Goal: Information Seeking & Learning: Learn about a topic

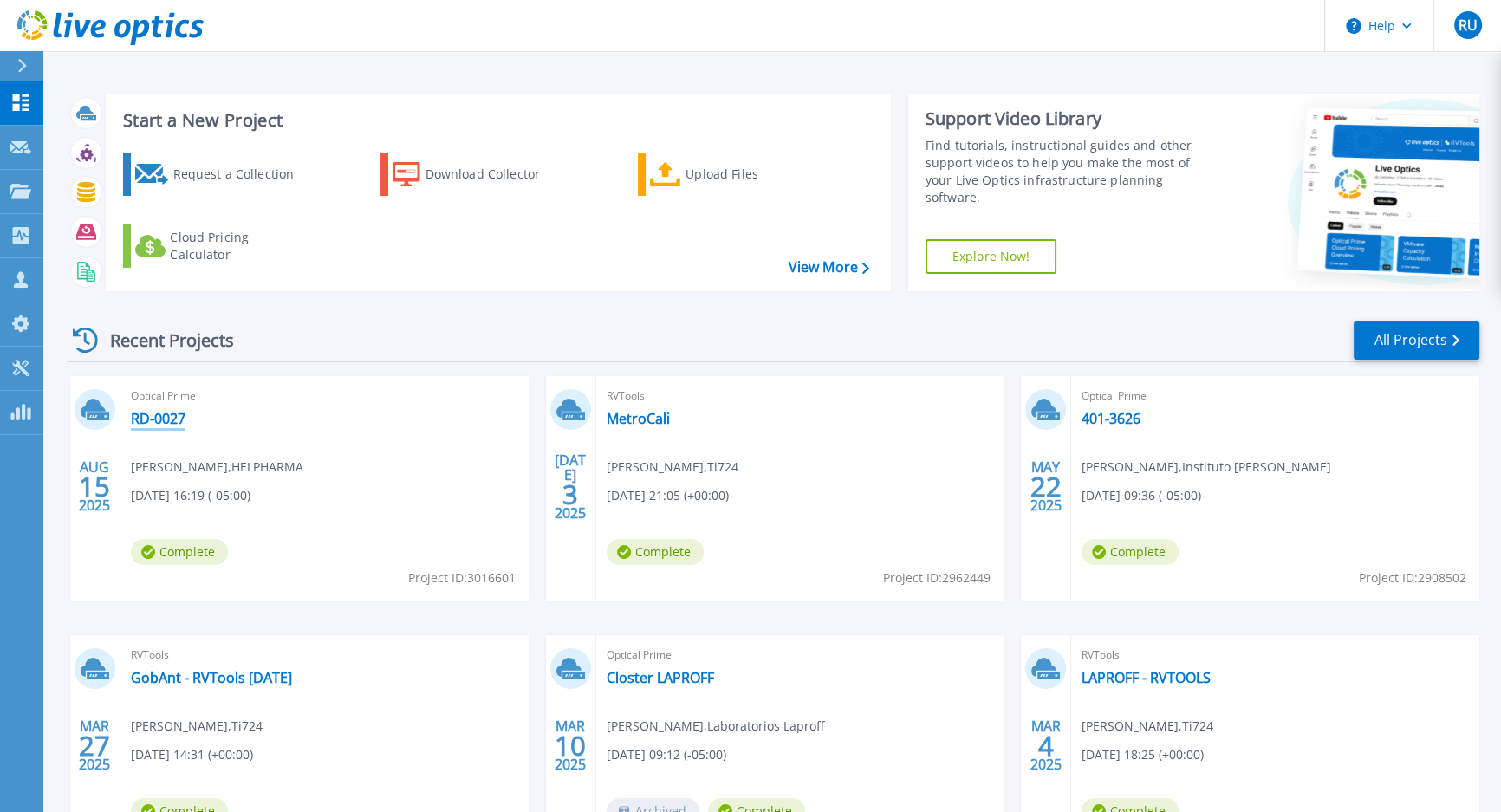
click at [154, 418] on link "RD-0027" at bounding box center [158, 418] width 54 height 17
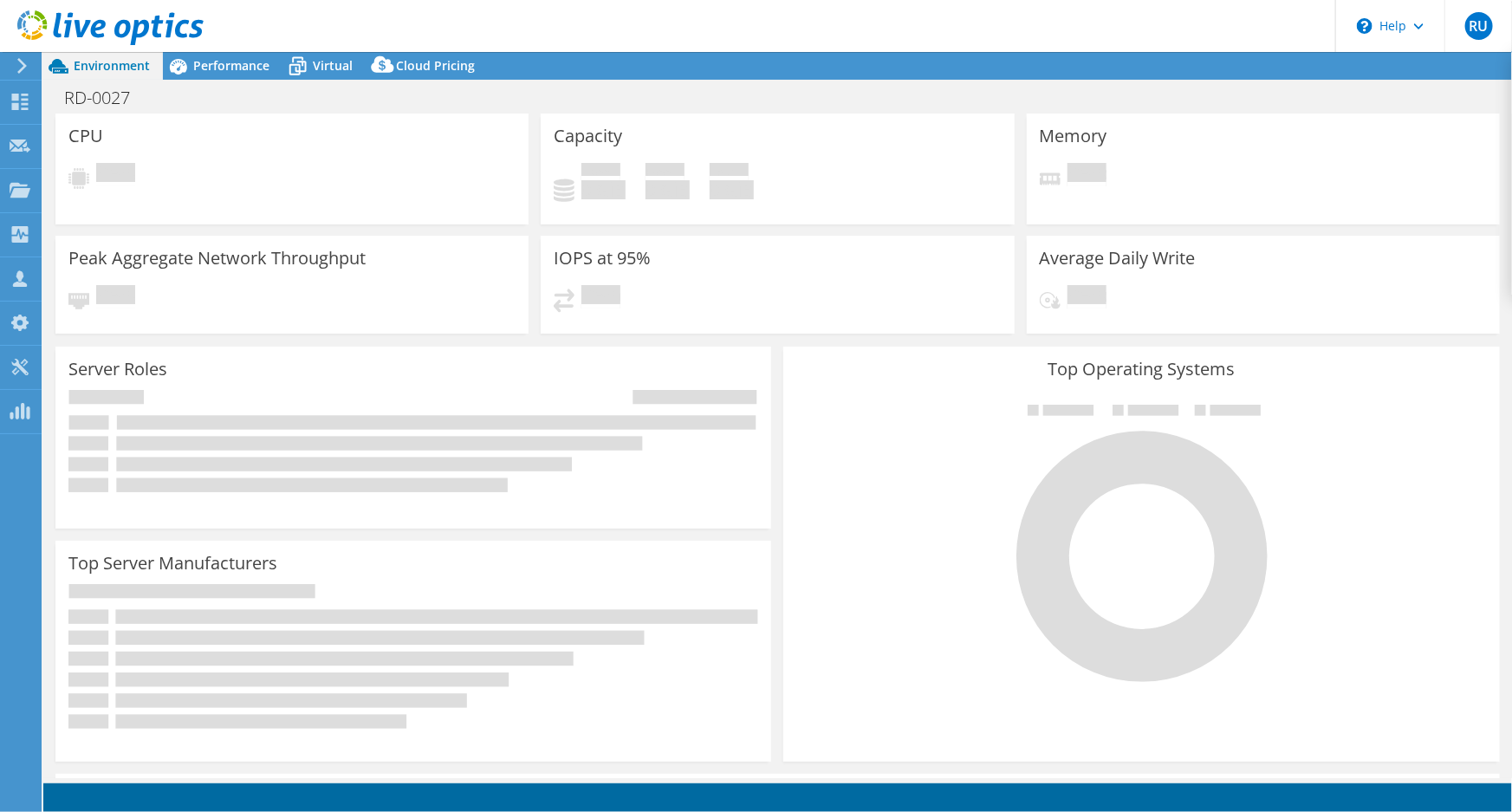
select select "USD"
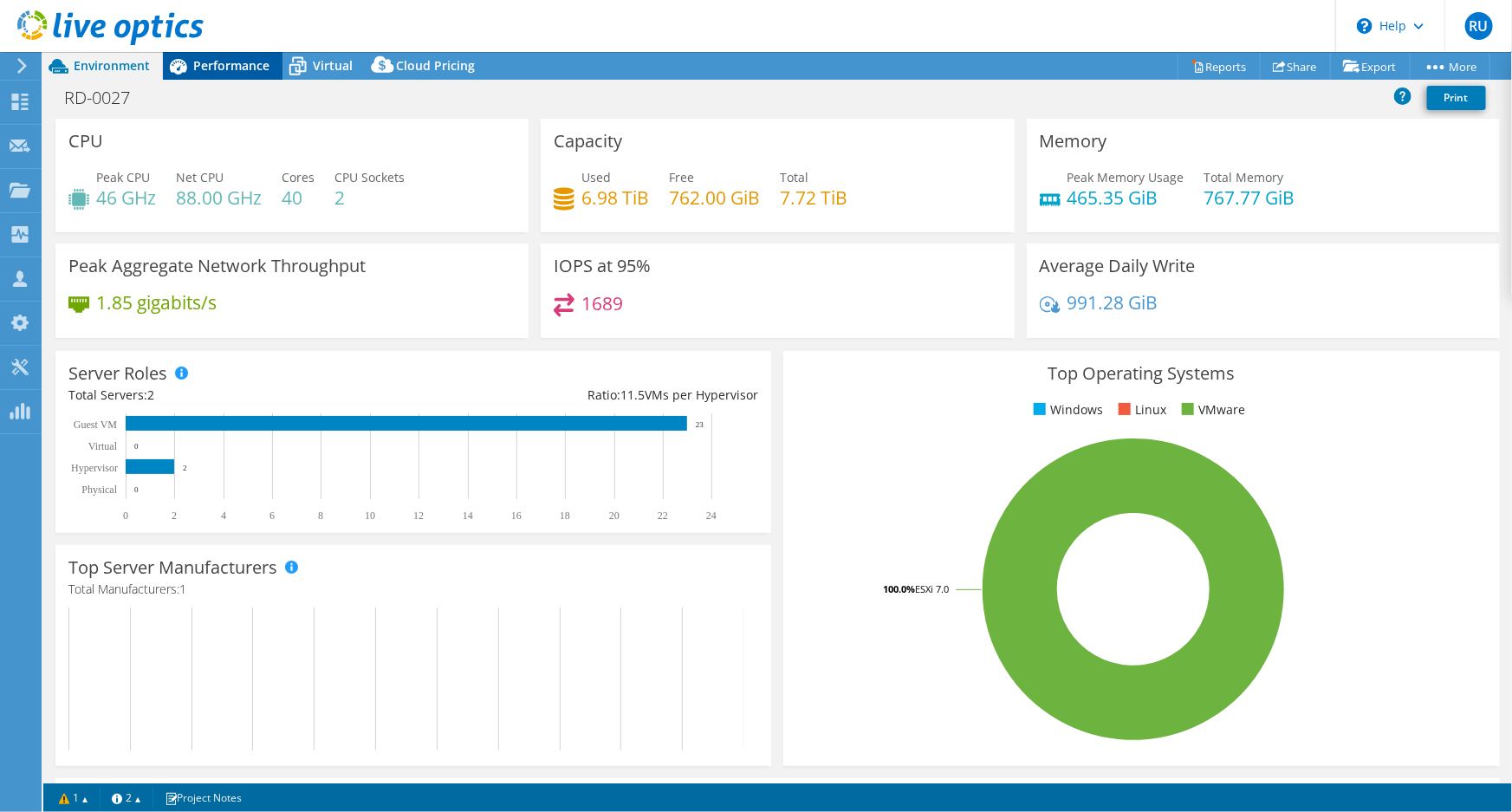
click at [225, 55] on div "Performance" at bounding box center [223, 65] width 120 height 28
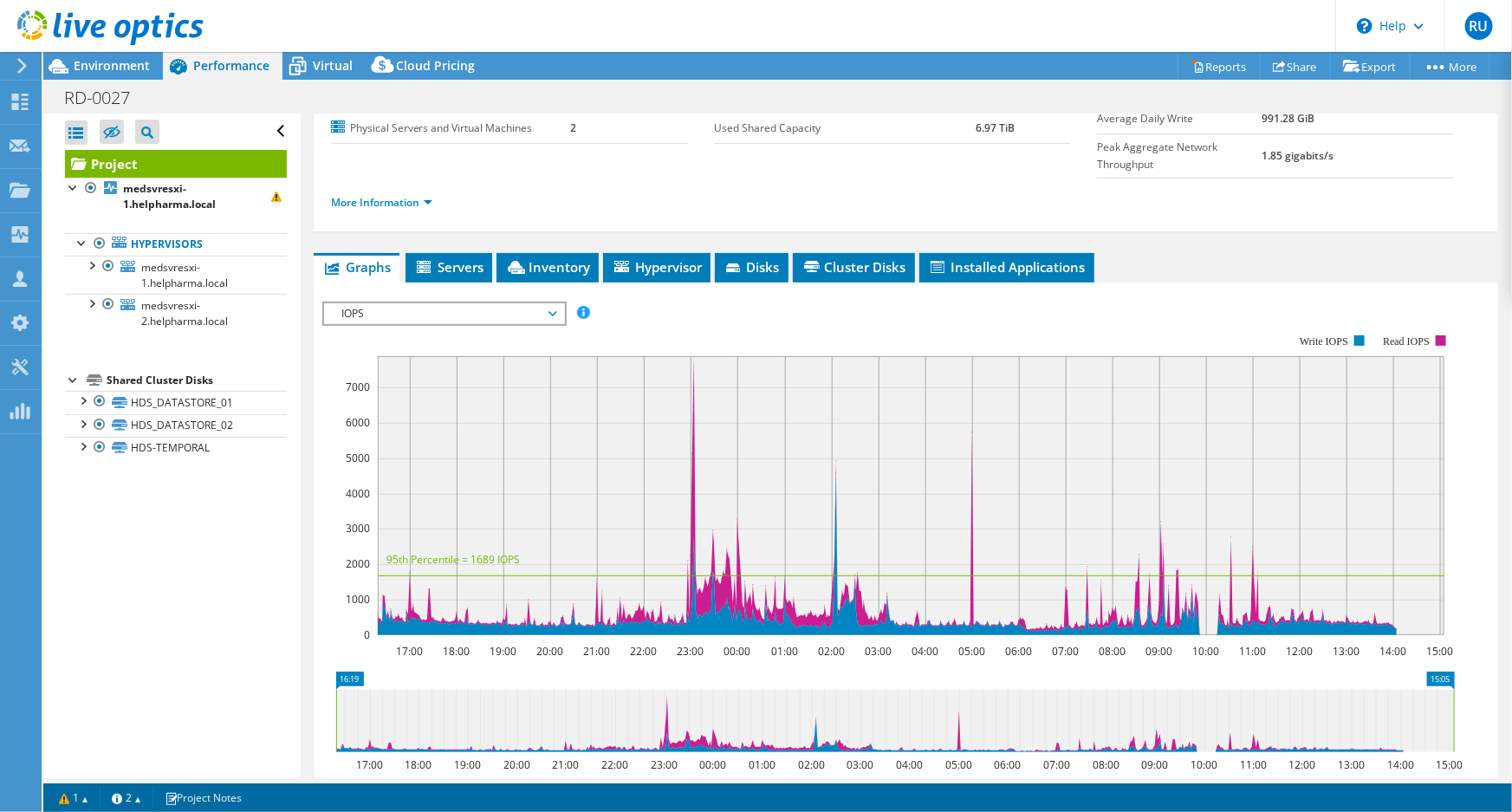
scroll to position [236, 0]
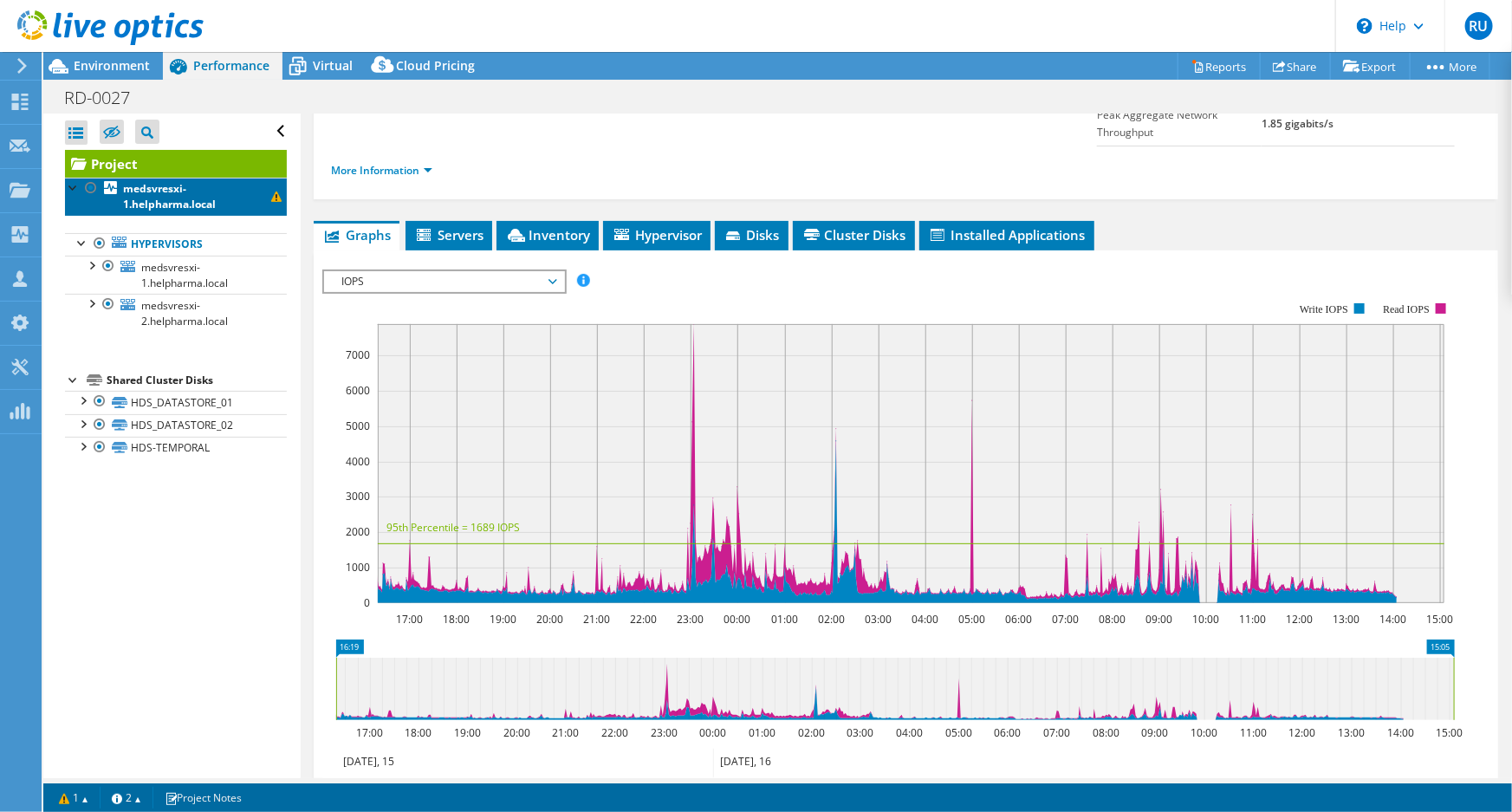
click at [271, 195] on span at bounding box center [277, 197] width 11 height 11
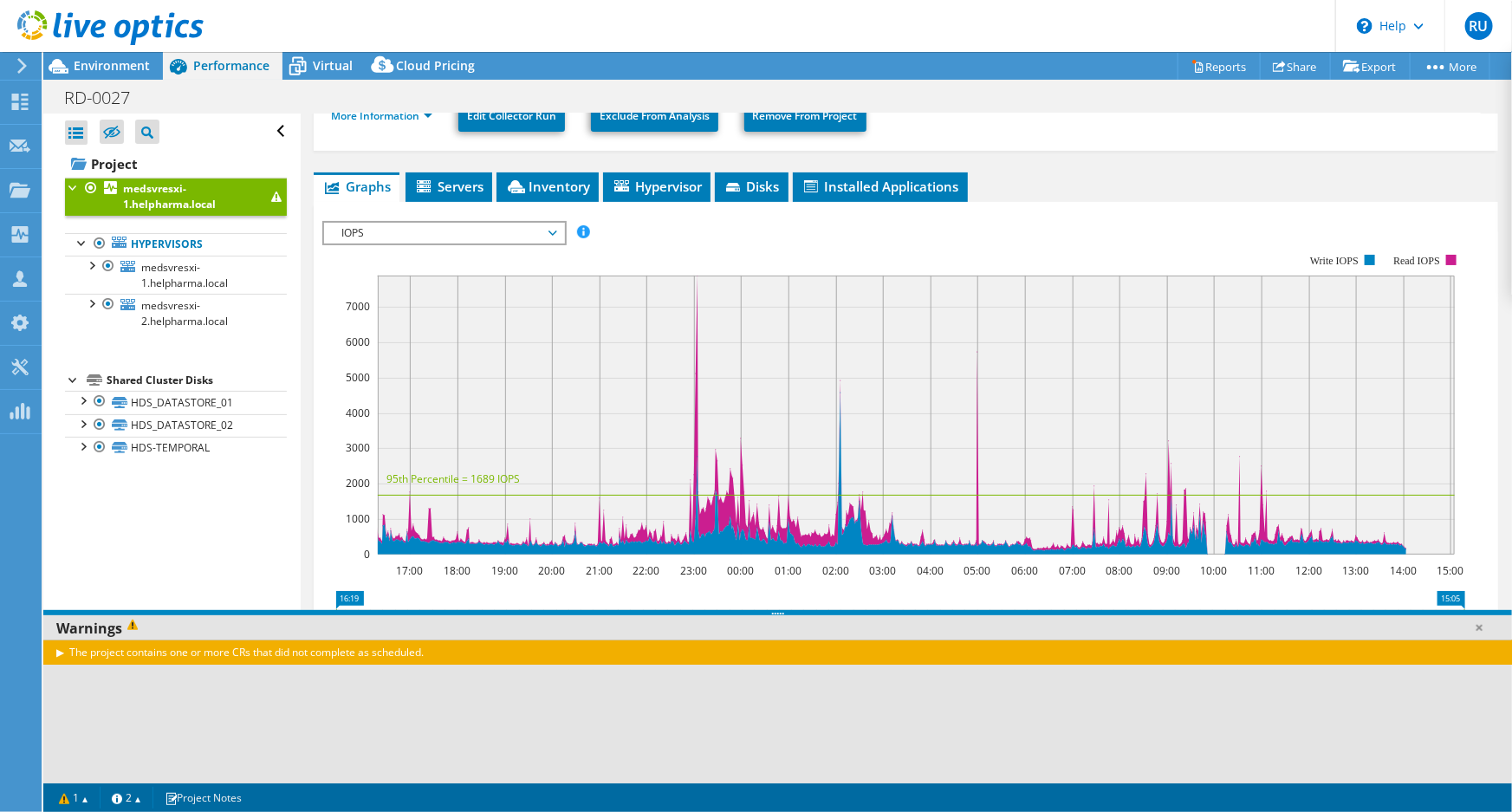
click at [56, 654] on div "The project contains one or more CRs that did not complete as scheduled." at bounding box center [778, 652] width 1468 height 25
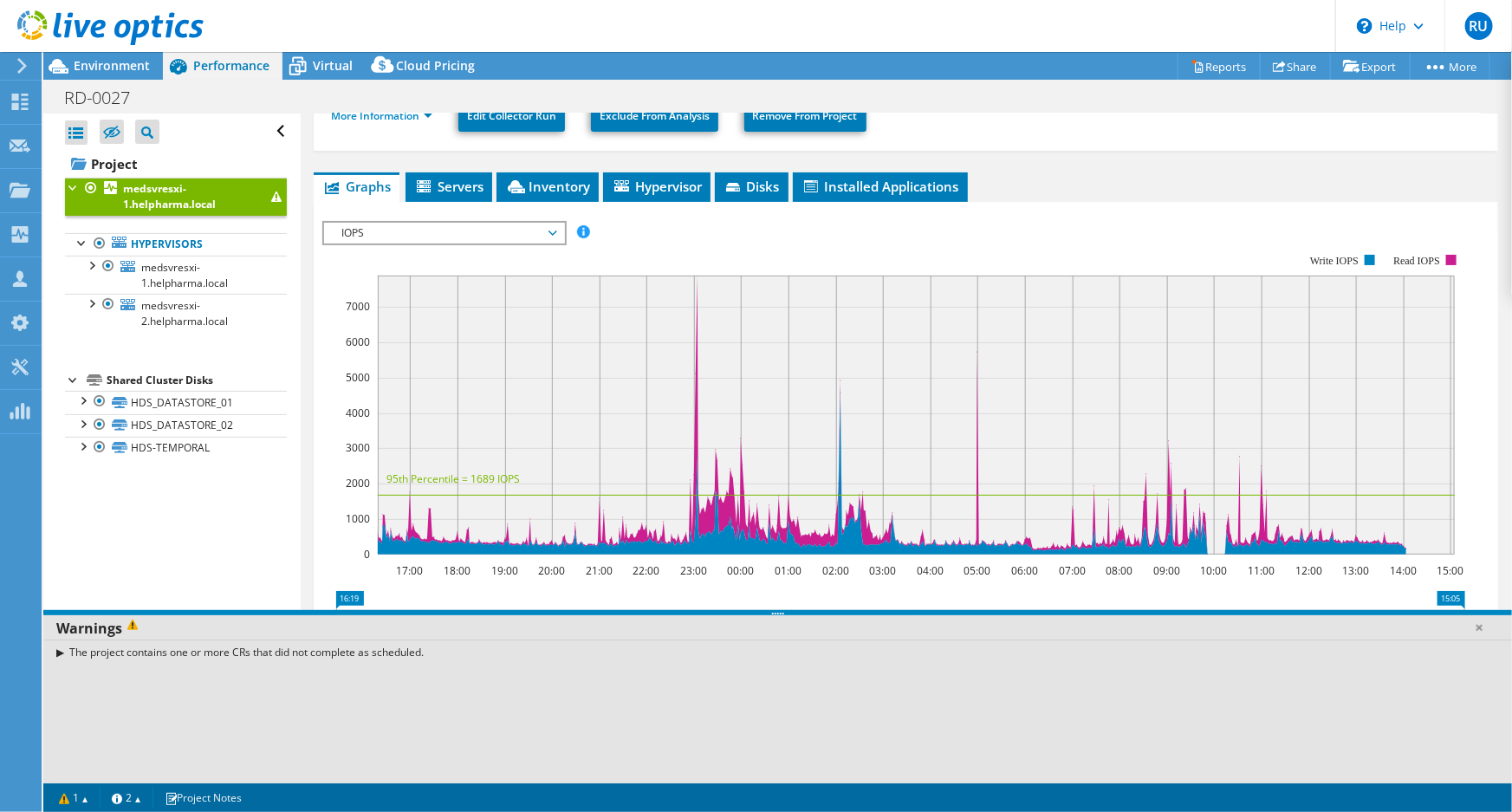
click at [61, 652] on div "The project contains one or more CRs that did not complete as scheduled." at bounding box center [778, 652] width 1468 height 25
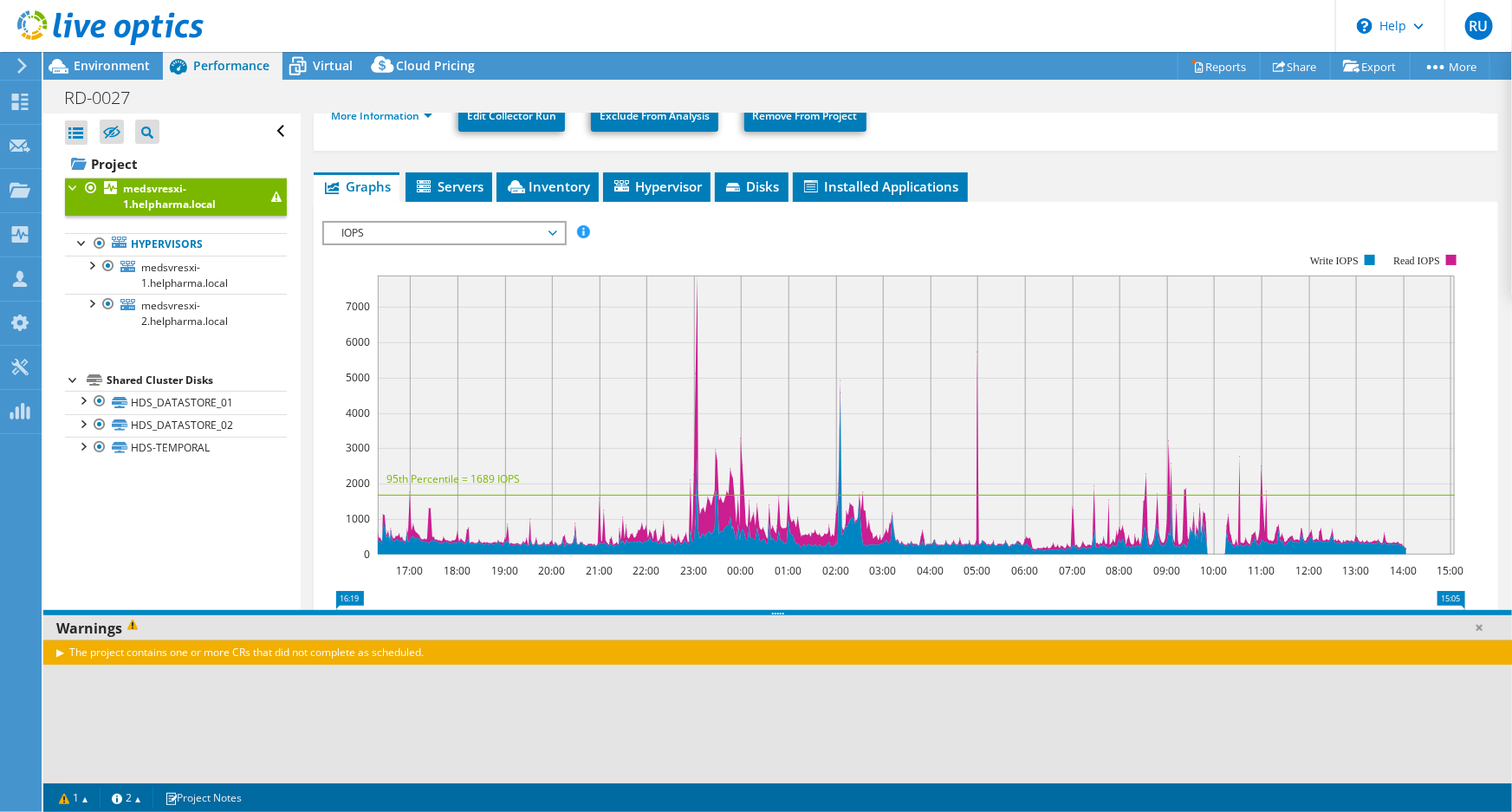
click at [67, 652] on div "The project contains one or more CRs that did not complete as scheduled." at bounding box center [778, 652] width 1468 height 25
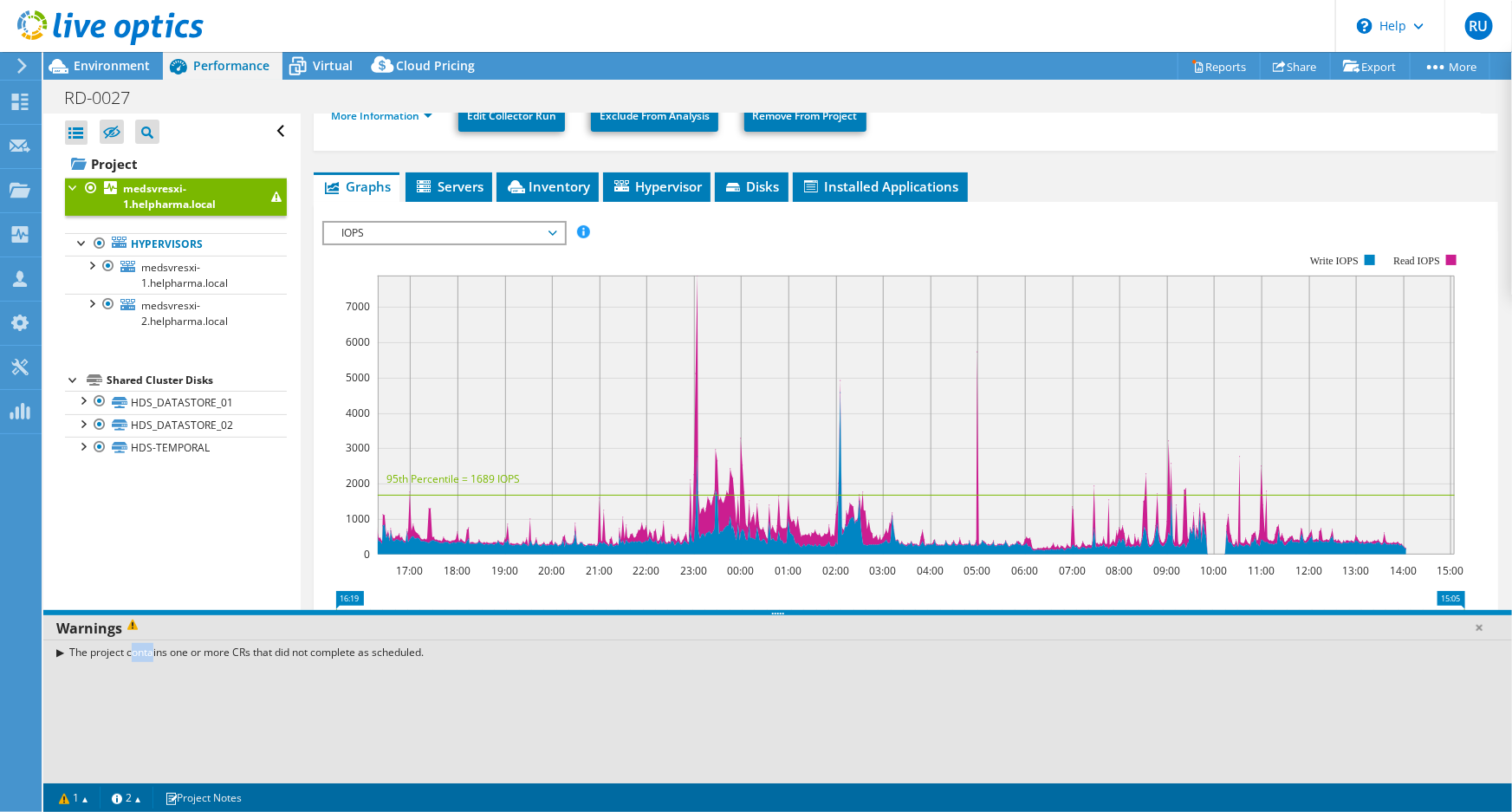
click at [67, 652] on div "The project contains one or more CRs that did not complete as scheduled." at bounding box center [778, 652] width 1468 height 25
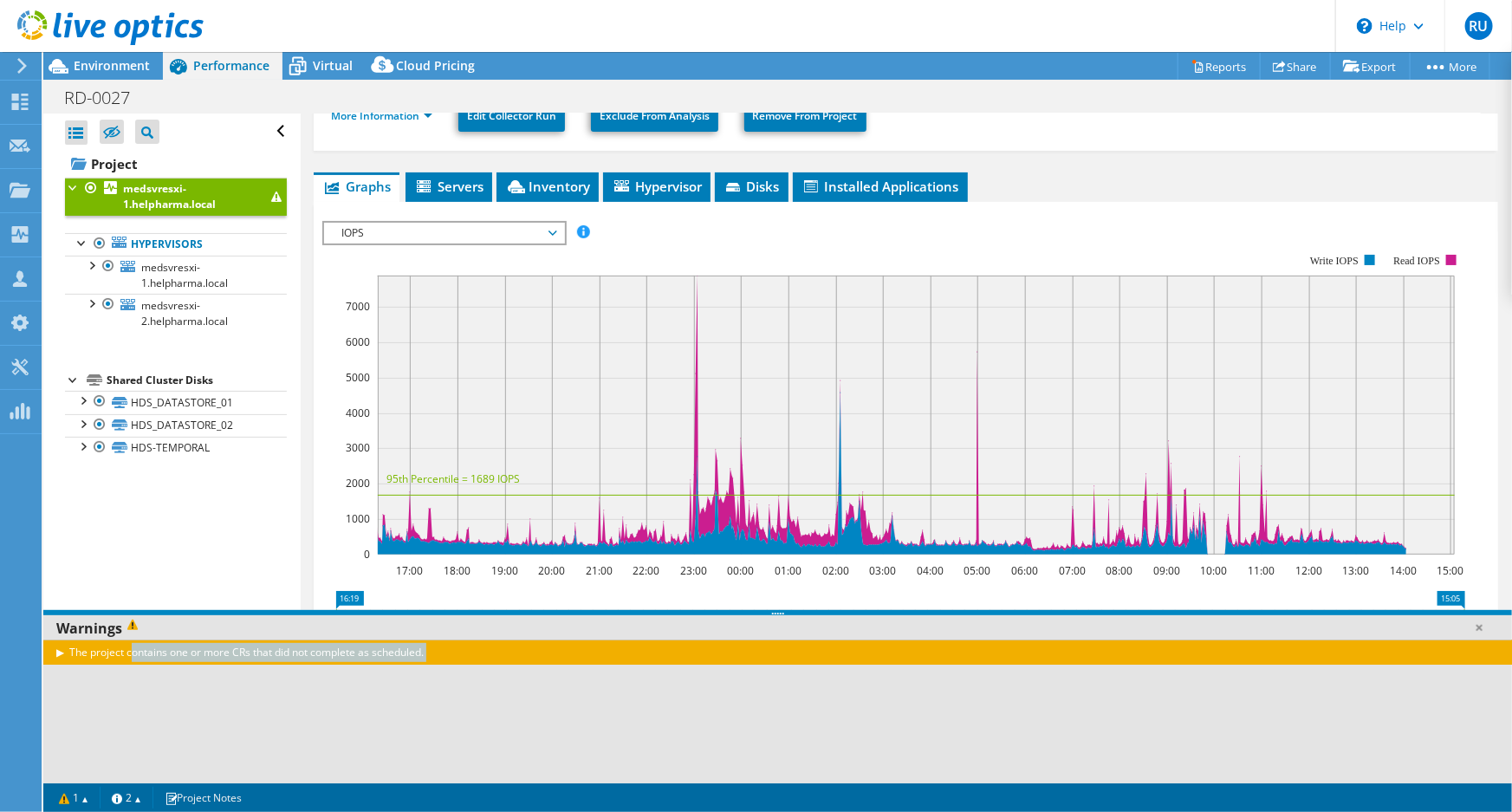
click at [67, 652] on div "The project contains one or more CRs that did not complete as scheduled." at bounding box center [778, 652] width 1468 height 25
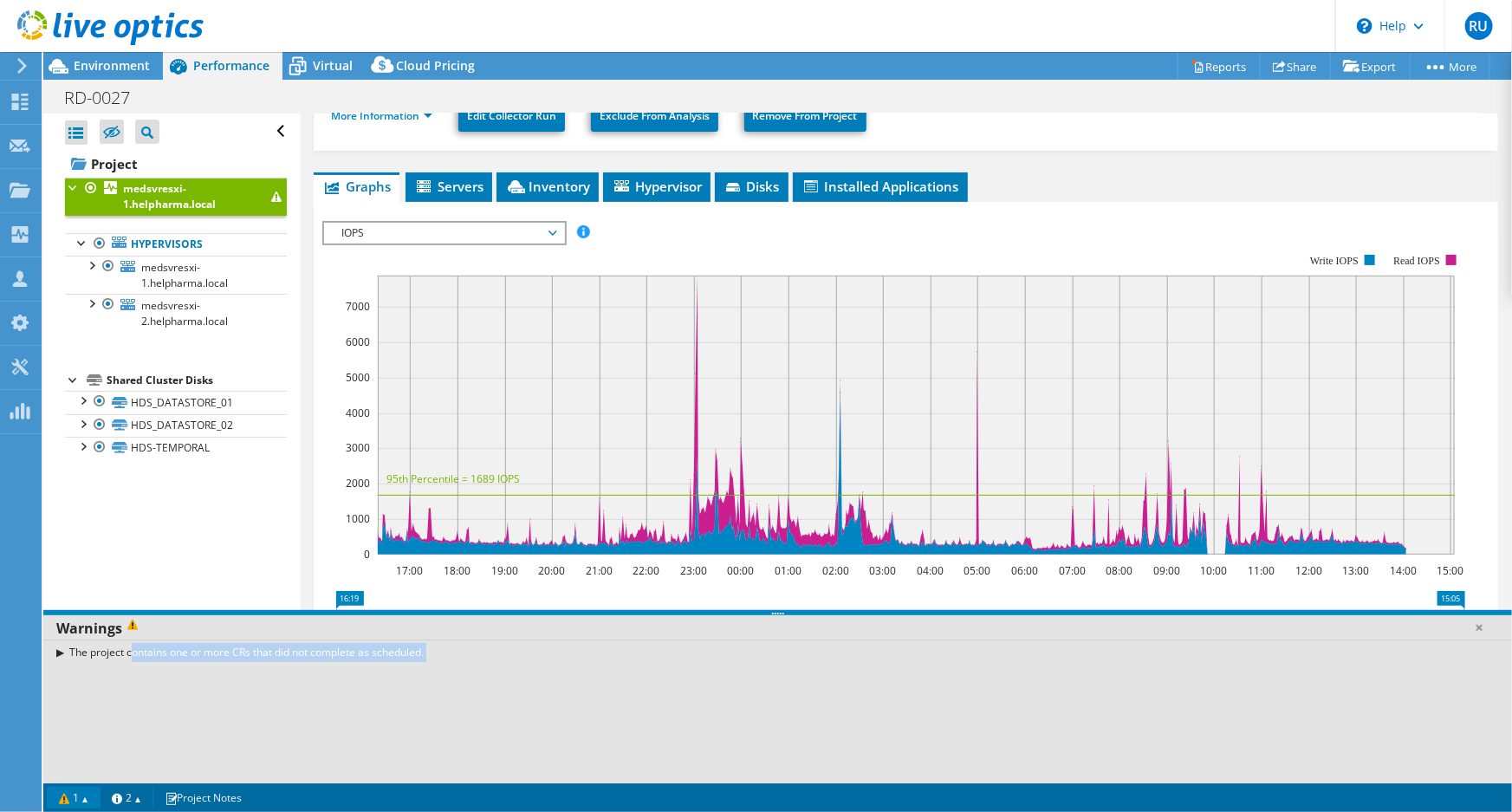
click at [87, 799] on link "1" at bounding box center [73, 798] width 54 height 21
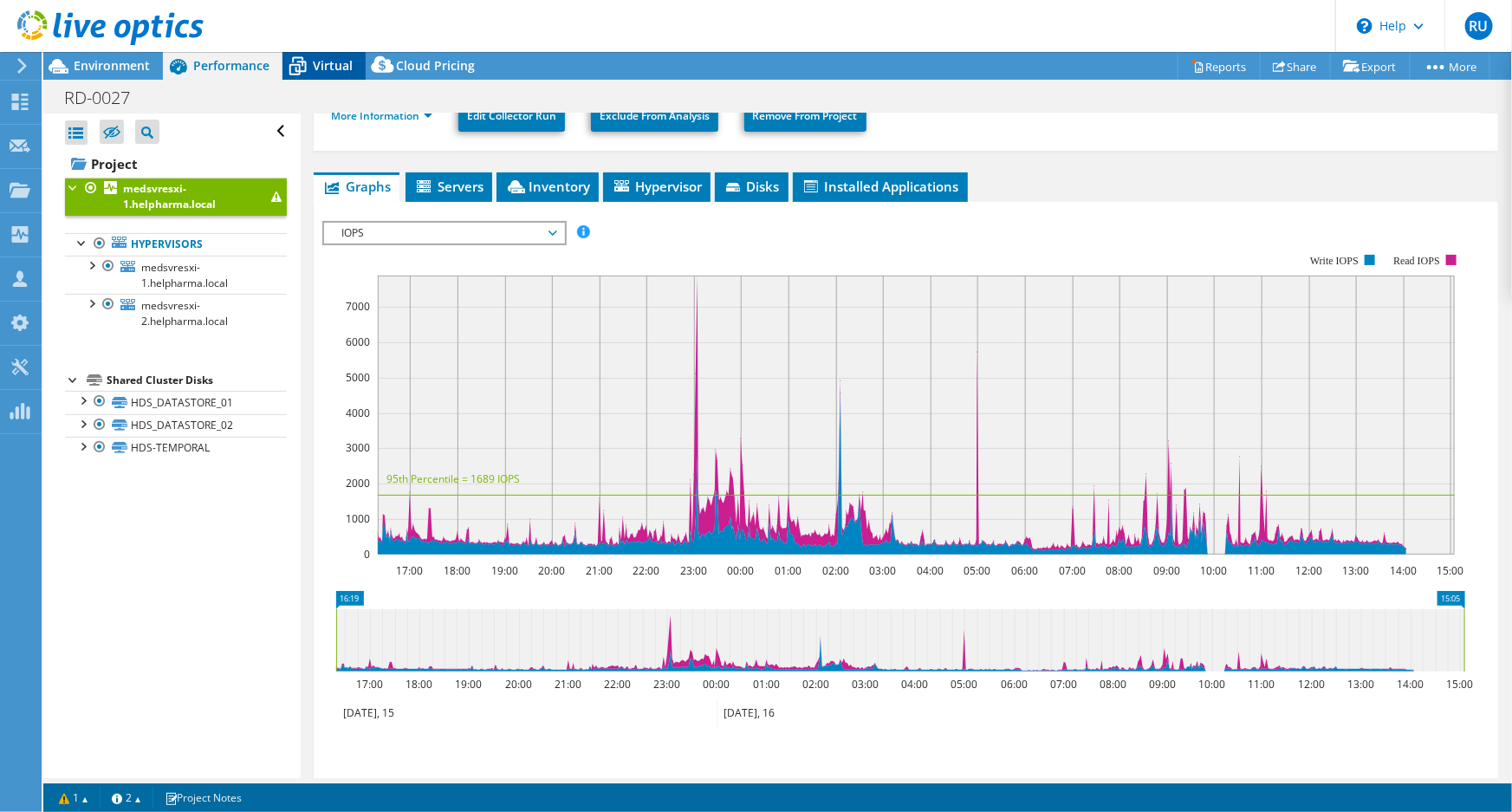
click at [328, 60] on span "Virtual" at bounding box center [333, 65] width 40 height 16
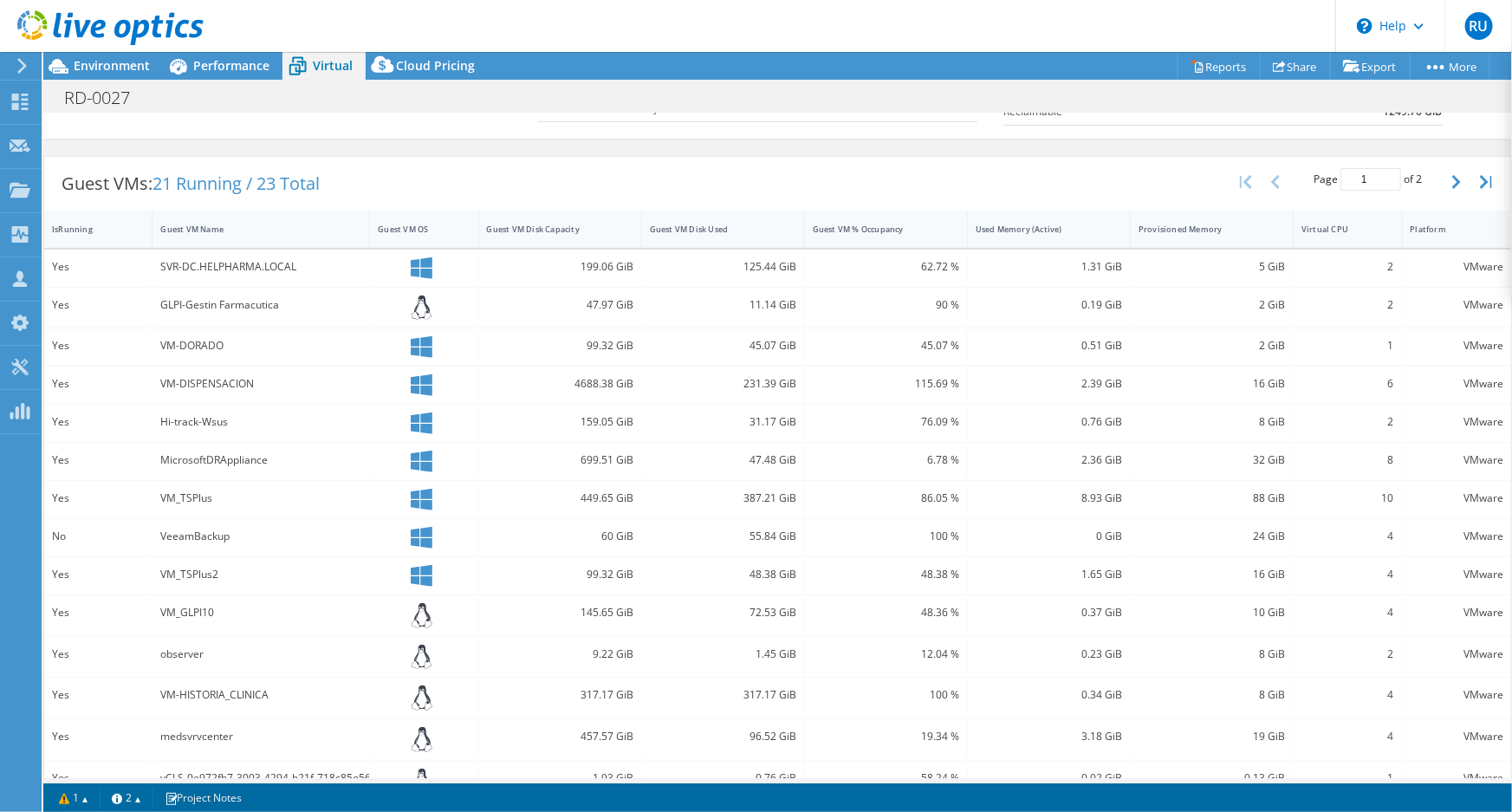
scroll to position [314, 0]
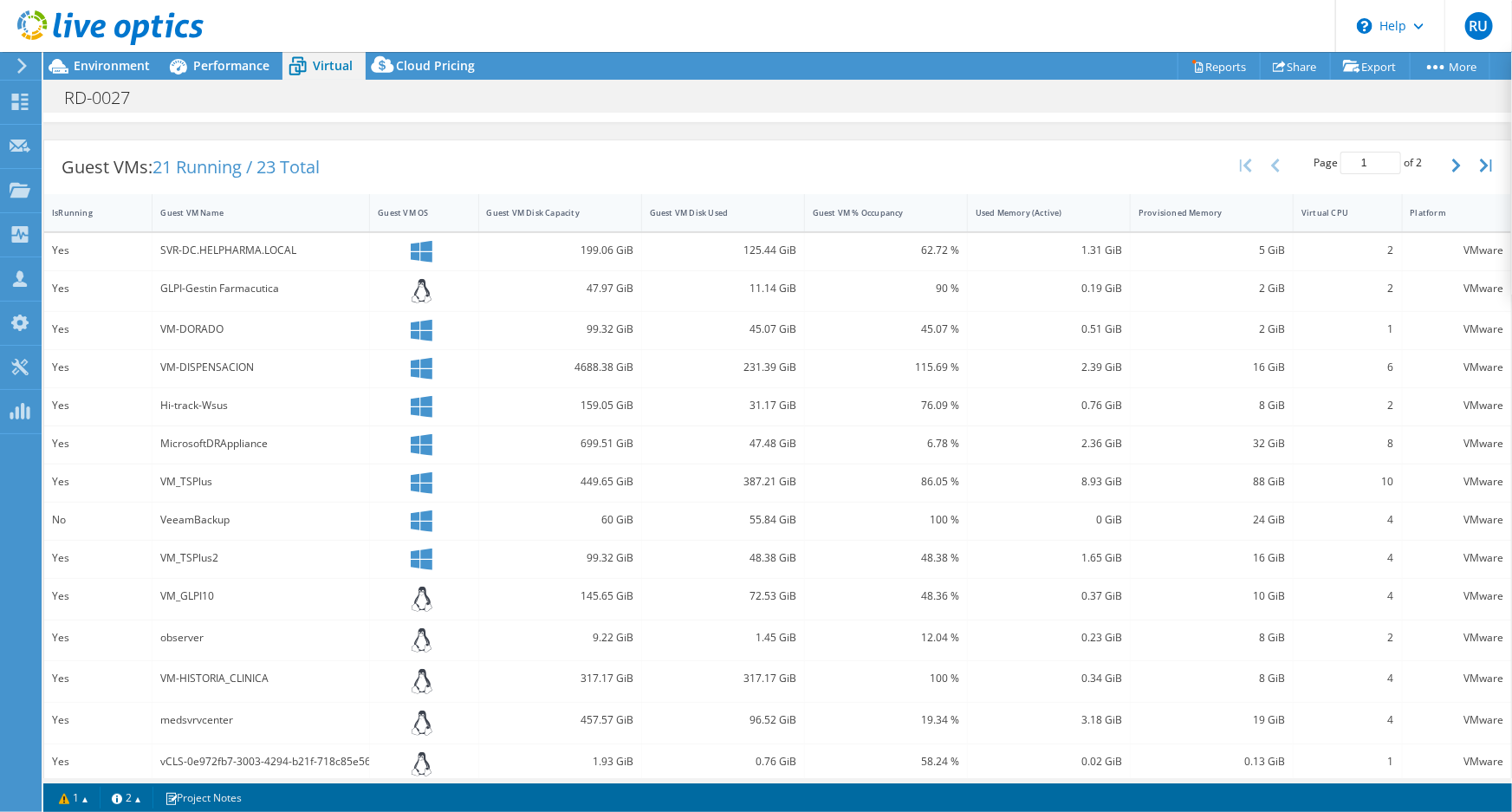
click at [226, 443] on div "MicrosoftDRAppliance" at bounding box center [260, 443] width 201 height 19
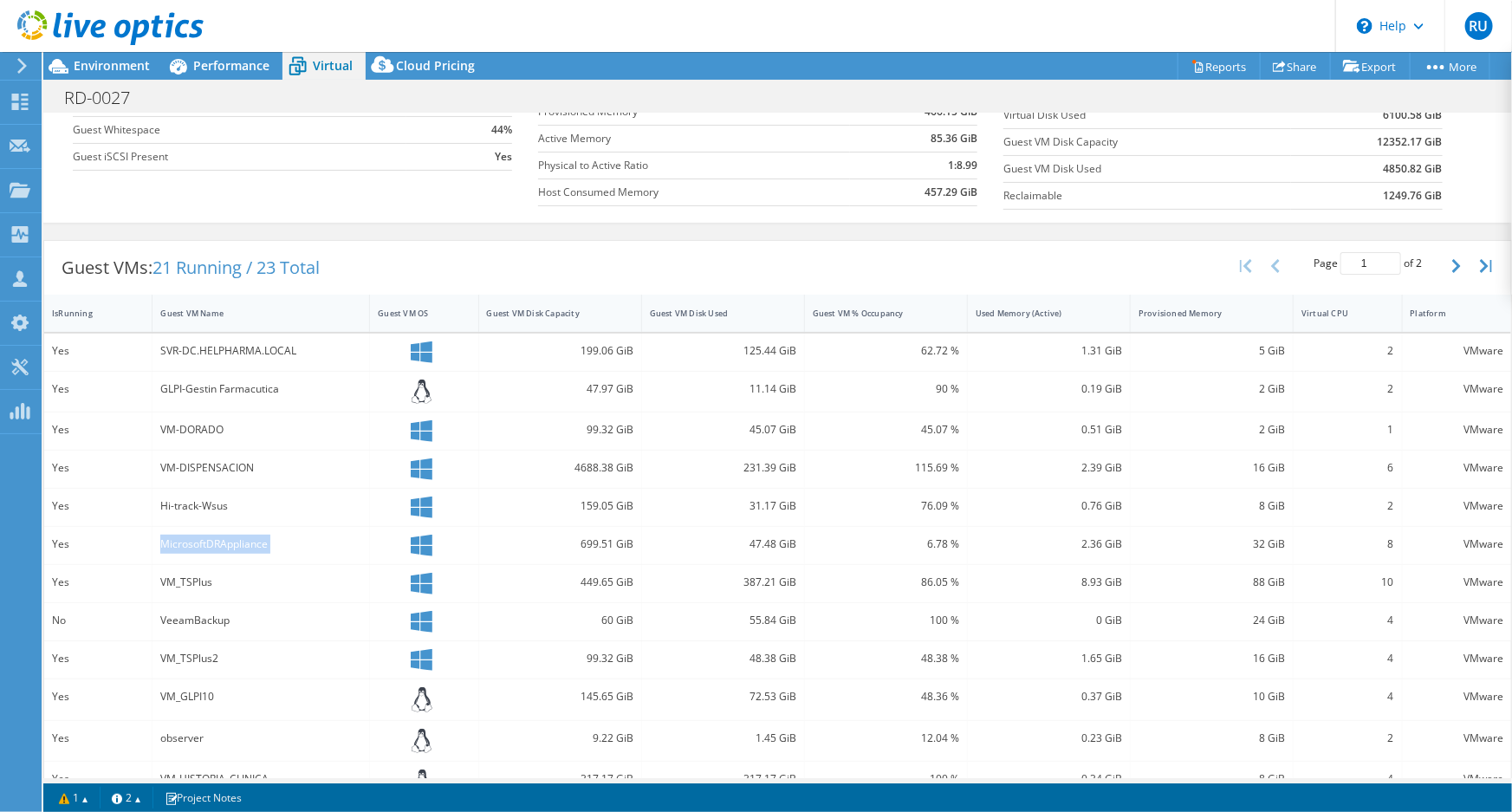
scroll to position [53, 0]
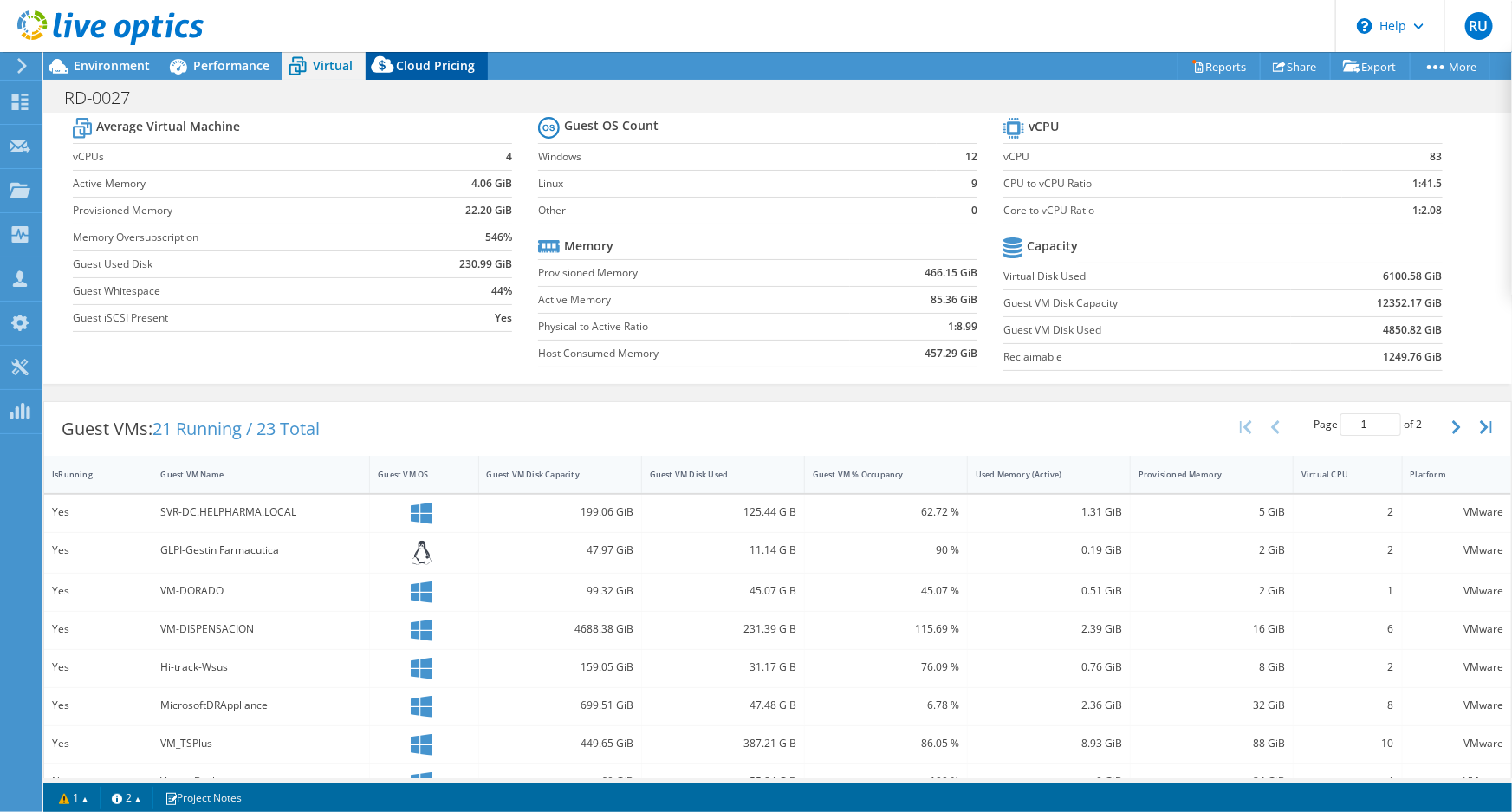
click at [438, 63] on span "Cloud Pricing" at bounding box center [435, 65] width 78 height 16
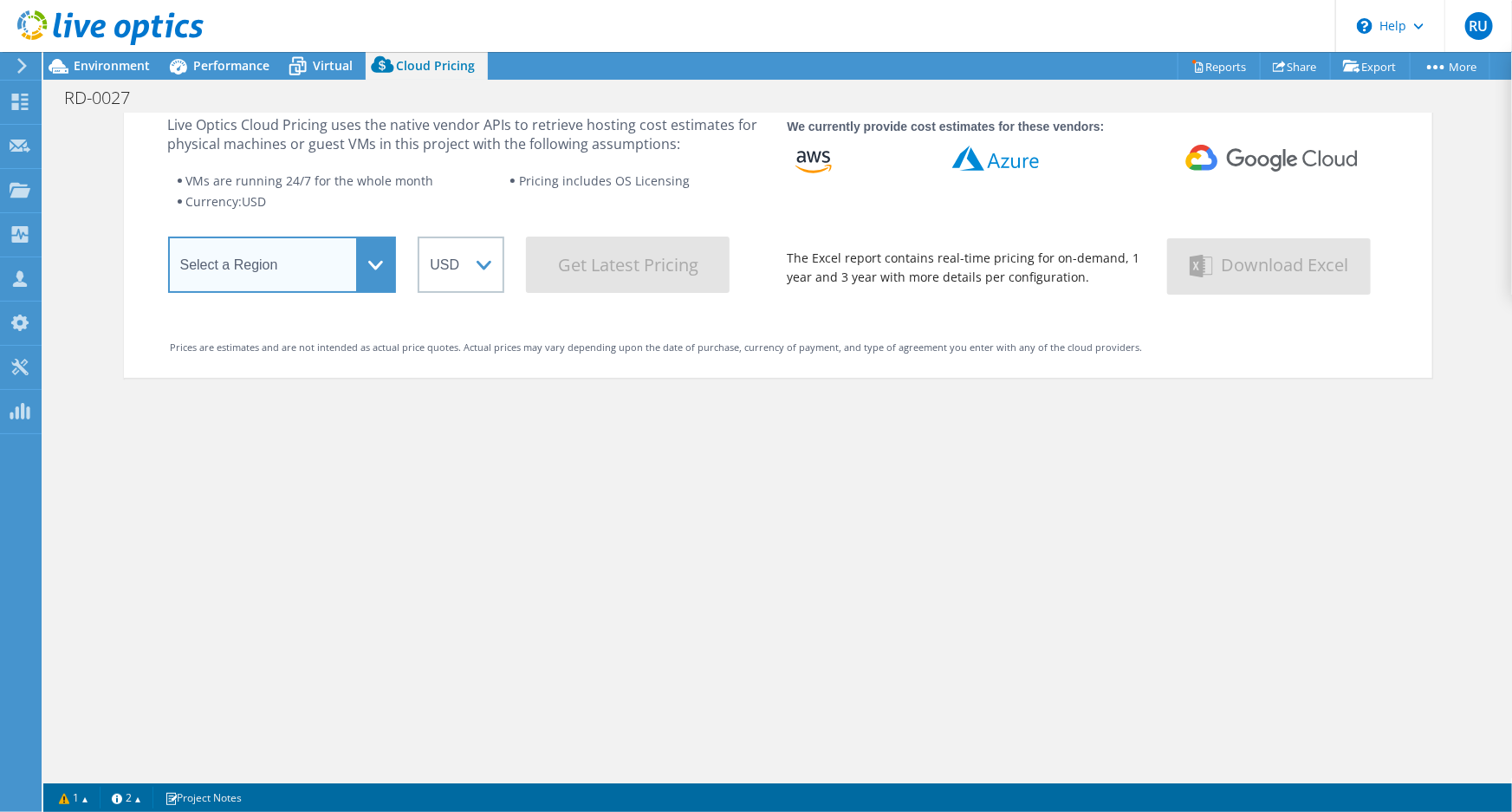
click at [323, 268] on select "Select a Region Asia Pacific (Hong Kong) Asia Pacific (Mumbai) Asia Pacific (Se…" at bounding box center [282, 264] width 228 height 56
select select "USEast"
click at [168, 241] on select "Select a Region Asia Pacific (Hong Kong) Asia Pacific (Mumbai) Asia Pacific (Se…" at bounding box center [282, 264] width 228 height 56
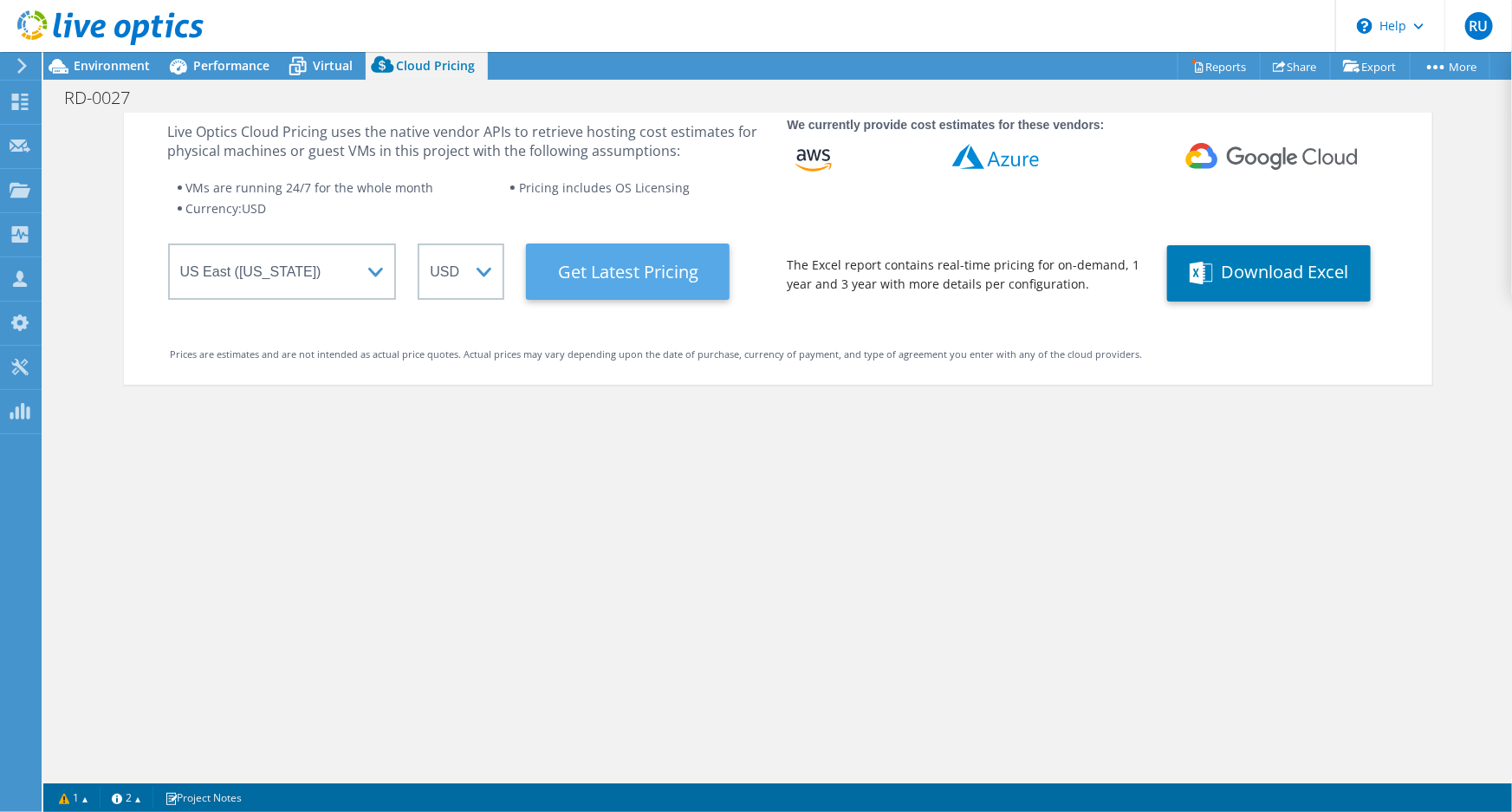
click at [622, 261] on Latest "Get Latest Pricing" at bounding box center [627, 271] width 203 height 56
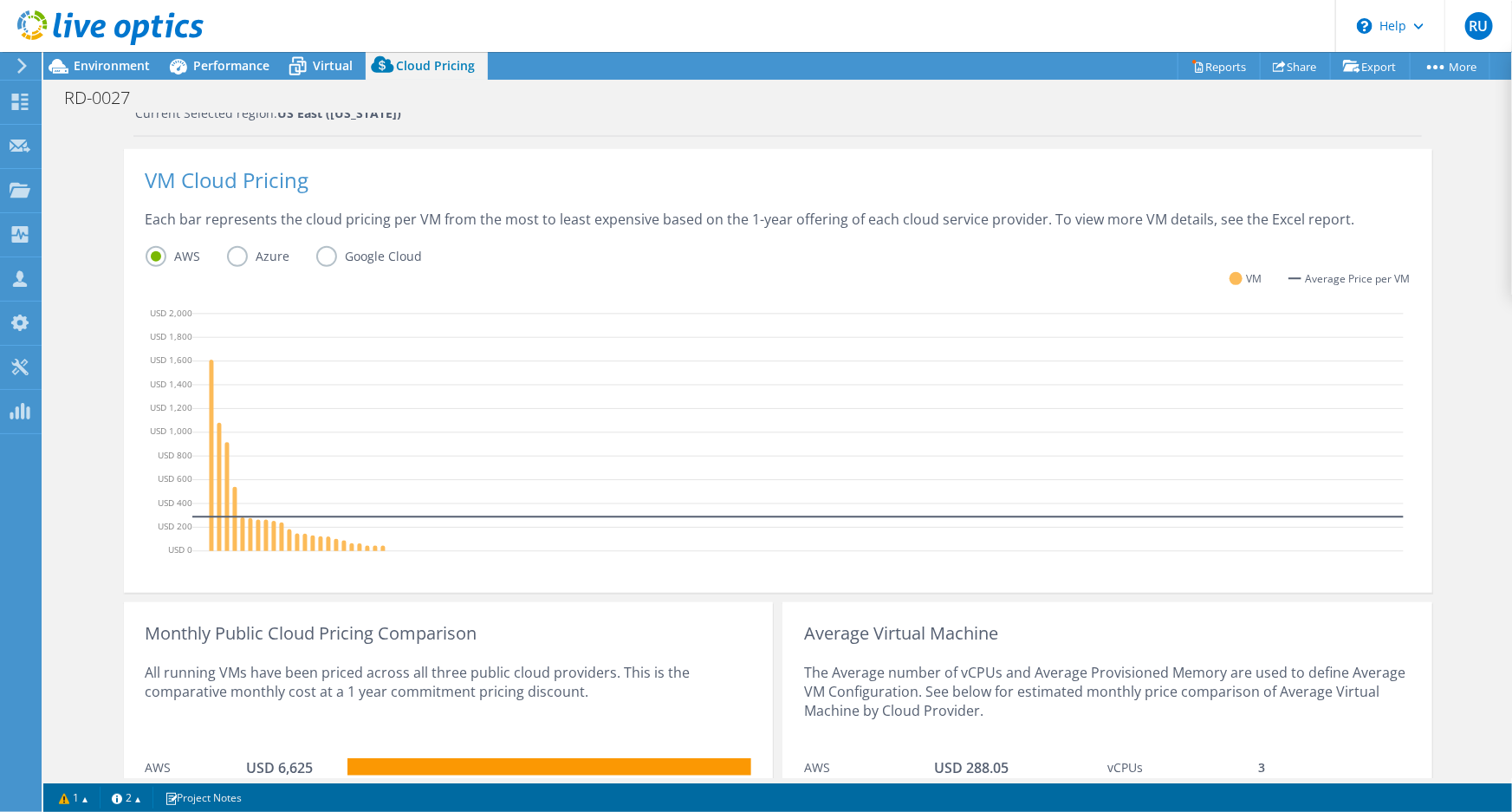
scroll to position [515, 0]
